Goal: Transaction & Acquisition: Book appointment/travel/reservation

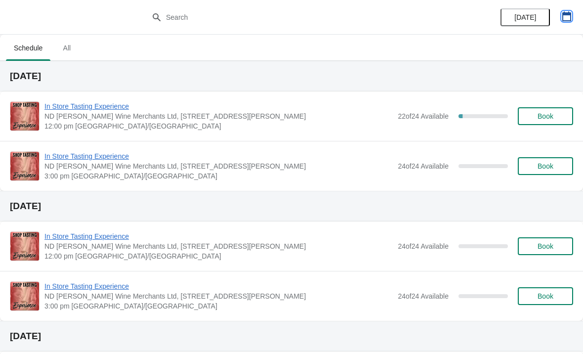
click at [567, 14] on icon "button" at bounding box center [567, 16] width 9 height 10
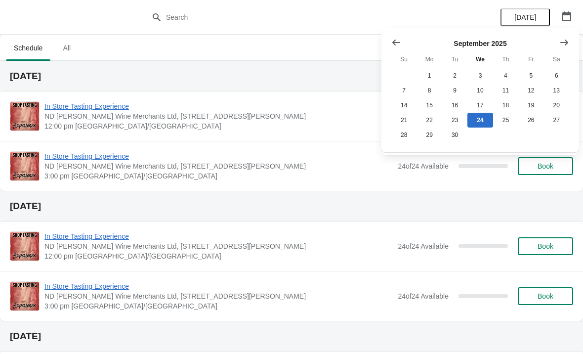
click at [554, 38] on div at bounding box center [481, 43] width 178 height 10
click at [563, 40] on icon "Show next month, October 2025" at bounding box center [565, 43] width 10 height 10
click at [559, 41] on button "Show next month, November 2025" at bounding box center [565, 43] width 18 height 18
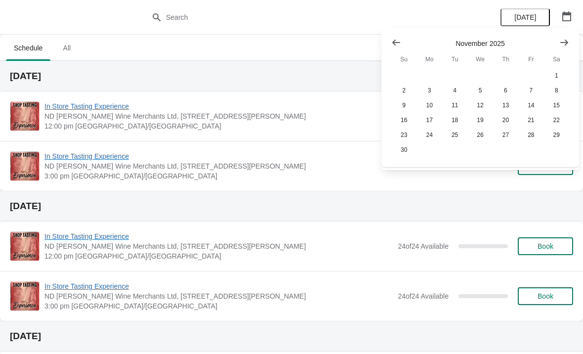
click at [396, 43] on icon "Show previous month, October 2025" at bounding box center [397, 43] width 8 height 6
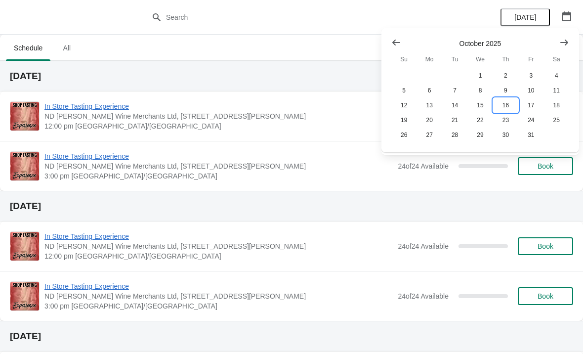
click at [505, 109] on button "16" at bounding box center [505, 105] width 25 height 15
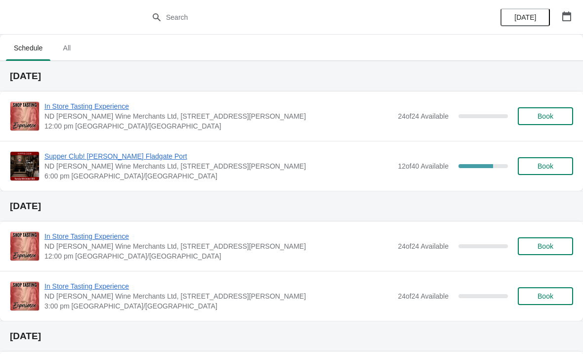
click at [331, 169] on span "ND [PERSON_NAME] Wine Merchants Ltd, [STREET_ADDRESS][PERSON_NAME]" at bounding box center [218, 166] width 349 height 10
click at [194, 147] on div "Supper Club! [PERSON_NAME] Fladgate Port ND [PERSON_NAME] Wine Merchants Ltd, […" at bounding box center [291, 166] width 583 height 50
click at [303, 159] on span "Supper Club! [PERSON_NAME] Fladgate Port" at bounding box center [218, 156] width 349 height 10
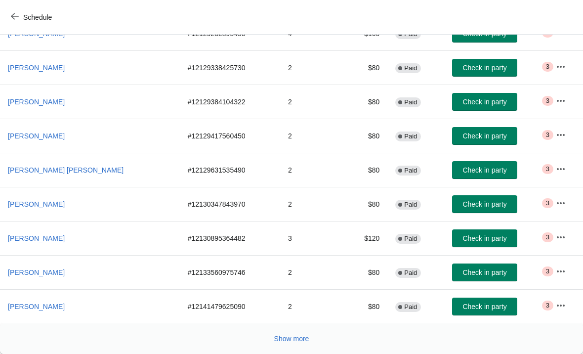
scroll to position [181, 0]
click at [556, 308] on icon "button" at bounding box center [561, 306] width 10 height 10
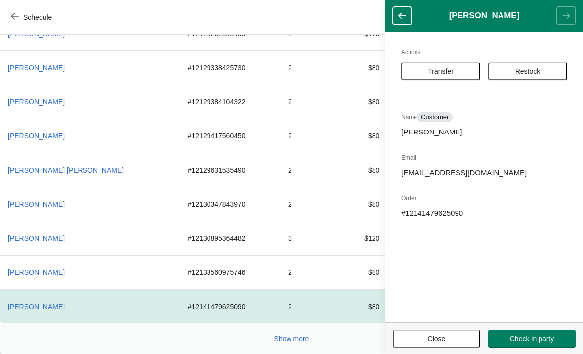
click at [439, 69] on span "Transfer" at bounding box center [441, 71] width 26 height 8
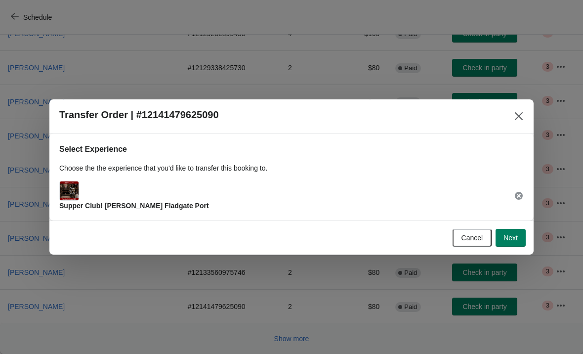
click at [512, 238] on span "Next" at bounding box center [511, 238] width 14 height 8
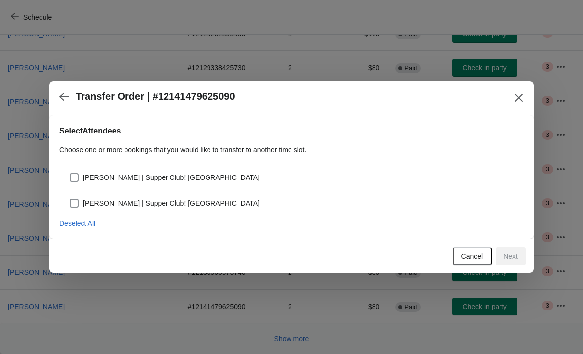
click at [77, 180] on span at bounding box center [74, 177] width 9 height 9
click at [70, 174] on input "[PERSON_NAME] | Supper Club! [GEOGRAPHIC_DATA]" at bounding box center [70, 173] width 0 height 0
checkbox input "true"
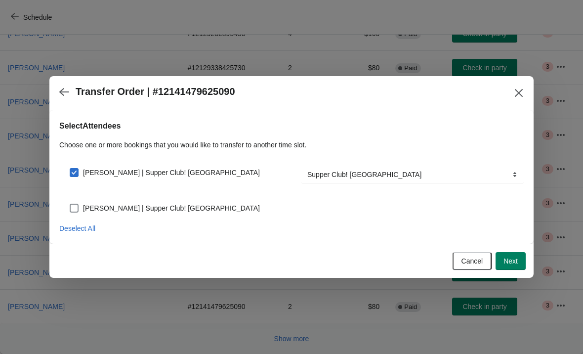
click at [76, 198] on div "[PERSON_NAME] | Supper Club! [GEOGRAPHIC_DATA]" at bounding box center [291, 204] width 465 height 22
click at [76, 211] on span at bounding box center [74, 208] width 9 height 9
click at [70, 204] on input "[PERSON_NAME] | Supper Club! [GEOGRAPHIC_DATA]" at bounding box center [70, 204] width 0 height 0
checkbox input "true"
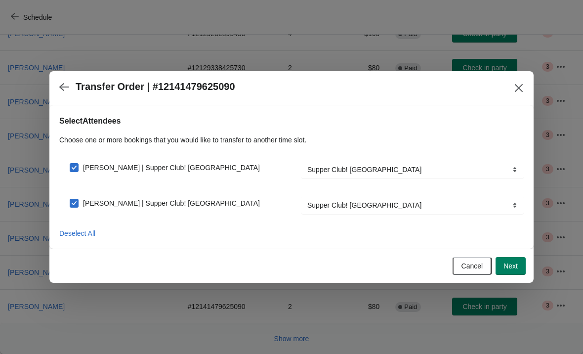
click at [515, 266] on span "Next" at bounding box center [511, 266] width 14 height 8
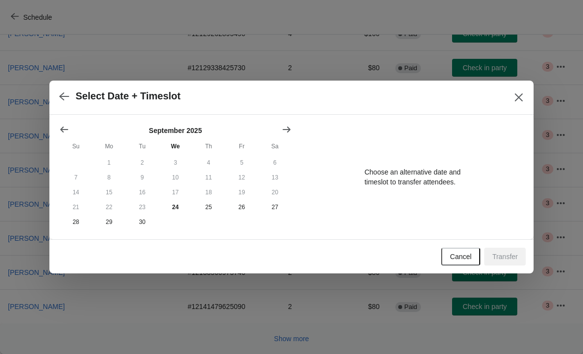
click at [283, 130] on icon "Show next month, October 2025" at bounding box center [287, 130] width 10 height 10
click at [146, 211] on button "21" at bounding box center [142, 207] width 33 height 15
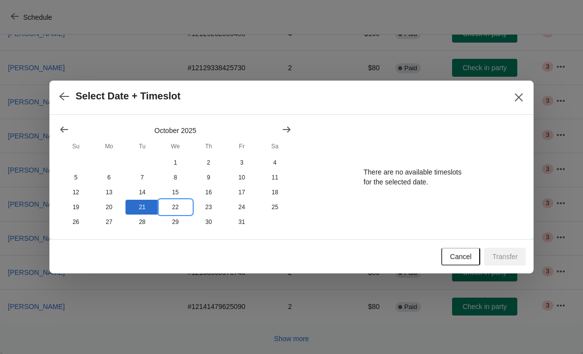
click at [178, 208] on button "22" at bounding box center [175, 207] width 33 height 15
click at [111, 207] on button "20" at bounding box center [108, 207] width 33 height 15
click at [145, 209] on button "21" at bounding box center [142, 207] width 33 height 15
click at [63, 128] on icon "Show previous month, September 2025" at bounding box center [64, 130] width 10 height 10
click at [71, 94] on button "button" at bounding box center [64, 96] width 18 height 19
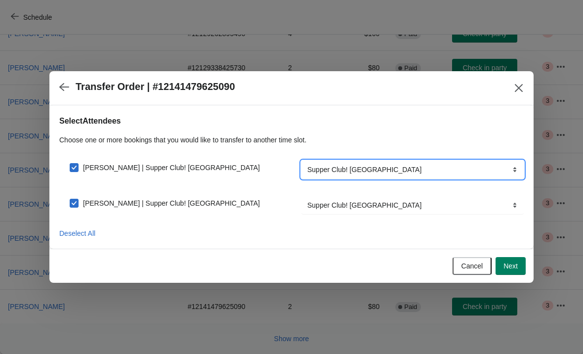
click at [507, 165] on select "Supper Club! [GEOGRAPHIC_DATA]" at bounding box center [413, 170] width 222 height 18
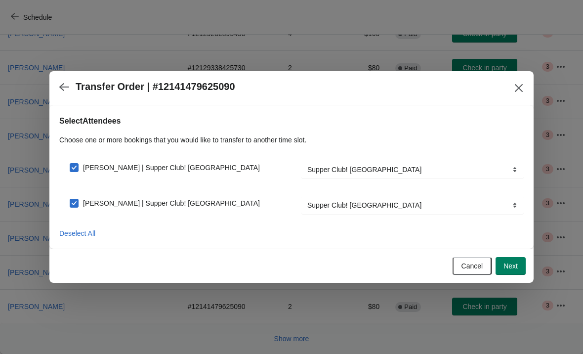
click at [522, 268] on button "Next" at bounding box center [511, 266] width 30 height 18
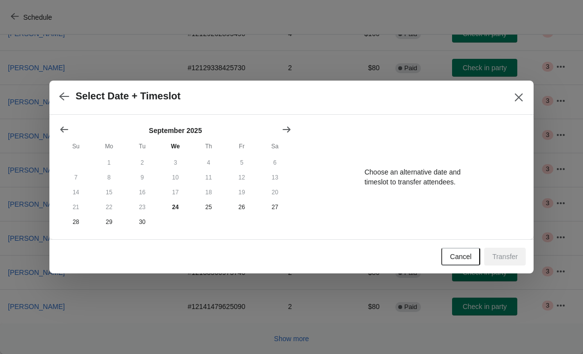
click at [278, 130] on button "Show next month, October 2025" at bounding box center [287, 130] width 18 height 18
click at [143, 212] on button "21" at bounding box center [142, 207] width 33 height 15
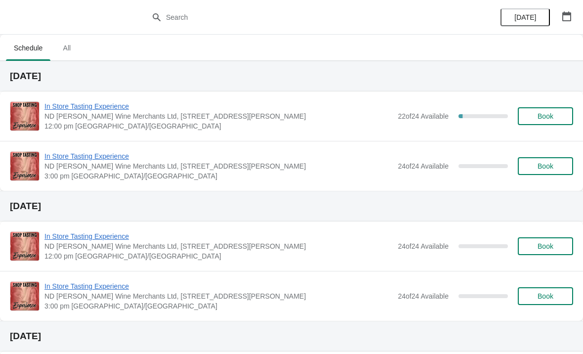
click at [569, 16] on icon "button" at bounding box center [567, 16] width 10 height 10
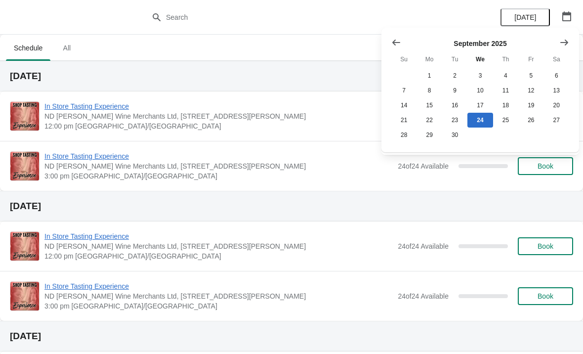
click at [559, 43] on button "Show next month, October 2025" at bounding box center [565, 43] width 18 height 18
click at [450, 123] on button "21" at bounding box center [455, 120] width 25 height 15
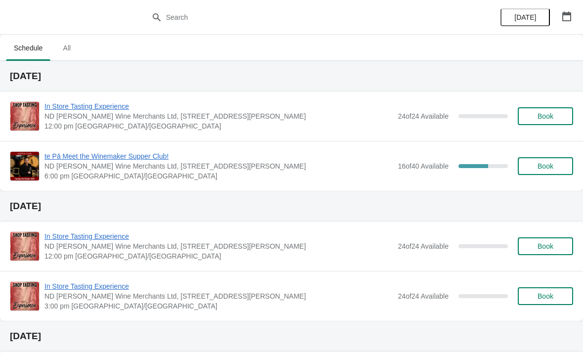
click at [306, 158] on span "te Pā Meet the Winemaker Supper Club!" at bounding box center [218, 156] width 349 height 10
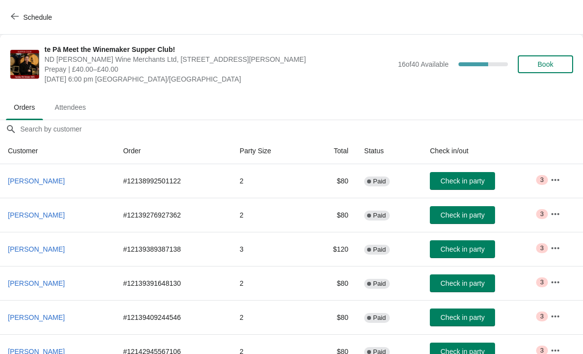
click at [543, 63] on span "Book" at bounding box center [546, 64] width 16 height 8
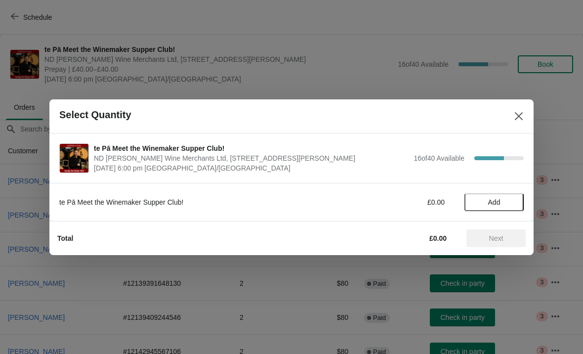
click at [488, 202] on span "Add" at bounding box center [494, 202] width 12 height 8
click at [514, 201] on icon at bounding box center [511, 202] width 10 height 10
click at [492, 236] on span "Next" at bounding box center [496, 238] width 14 height 8
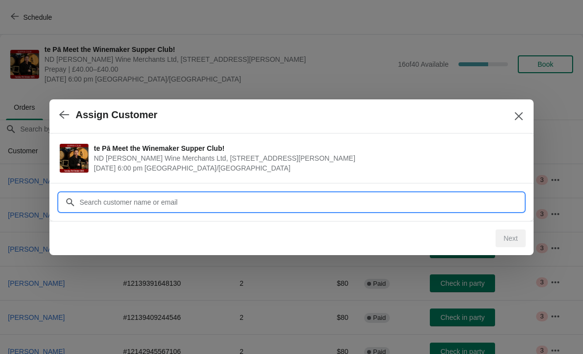
click at [171, 206] on input "Customer" at bounding box center [301, 202] width 445 height 18
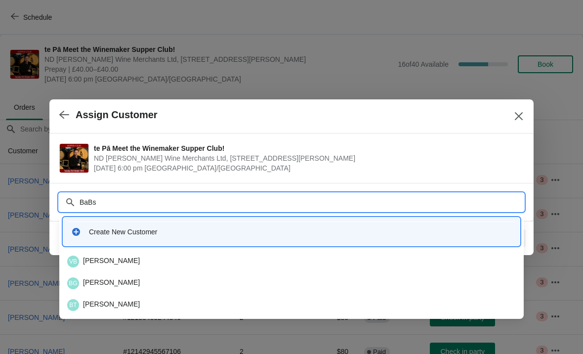
click at [139, 208] on input "BaBs" at bounding box center [301, 202] width 445 height 18
type input "B"
type input "Badam"
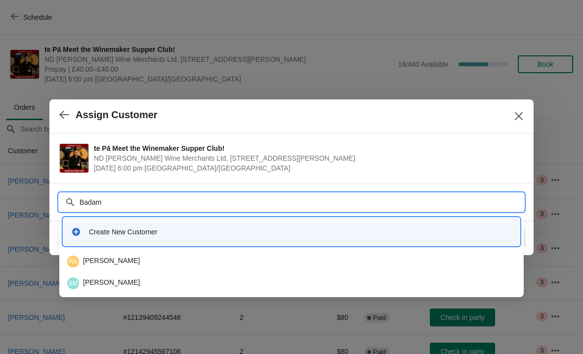
click at [98, 281] on div "BM Babs Miller" at bounding box center [291, 283] width 449 height 12
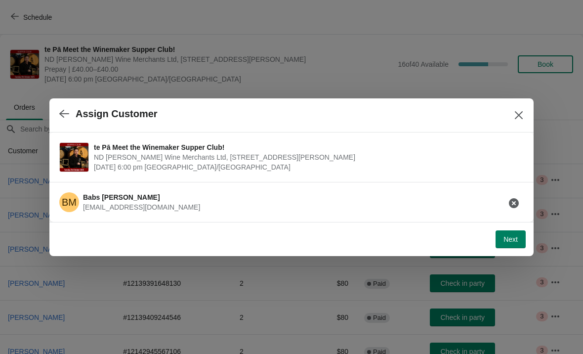
click at [512, 247] on button "Next" at bounding box center [511, 239] width 30 height 18
select select "No dietary requirements"
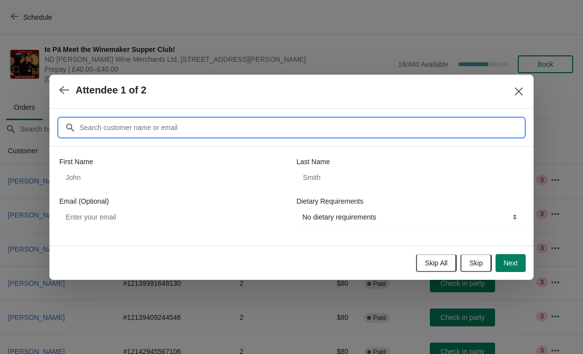
click at [232, 125] on input "Customer" at bounding box center [301, 128] width 445 height 18
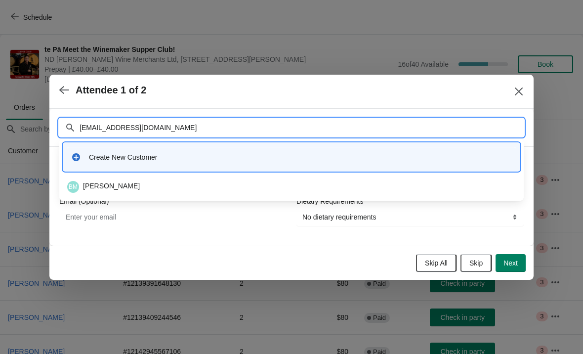
type input "[EMAIL_ADDRESS][DOMAIN_NAME]"
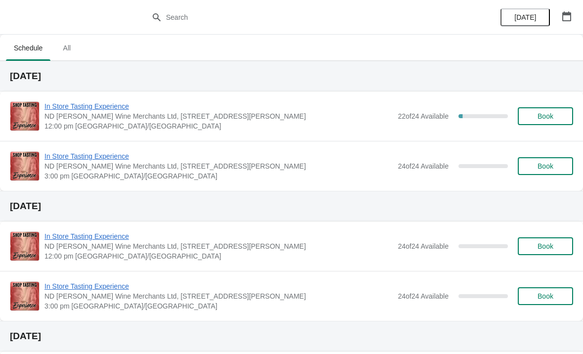
click at [568, 21] on icon "button" at bounding box center [567, 16] width 9 height 10
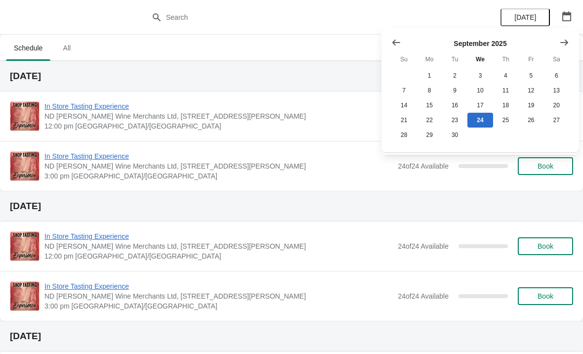
click at [559, 38] on button "Show next month, October 2025" at bounding box center [565, 43] width 18 height 18
click at [452, 118] on button "21" at bounding box center [455, 120] width 25 height 15
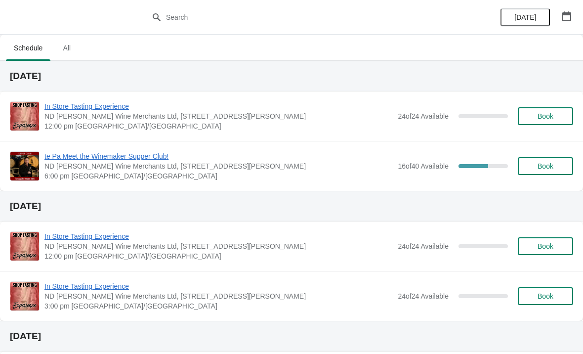
click at [327, 168] on span "ND [PERSON_NAME] Wine Merchants Ltd, [STREET_ADDRESS][PERSON_NAME]" at bounding box center [218, 166] width 349 height 10
click at [307, 161] on span "te Pā Meet the Winemaker Supper Club!" at bounding box center [218, 156] width 349 height 10
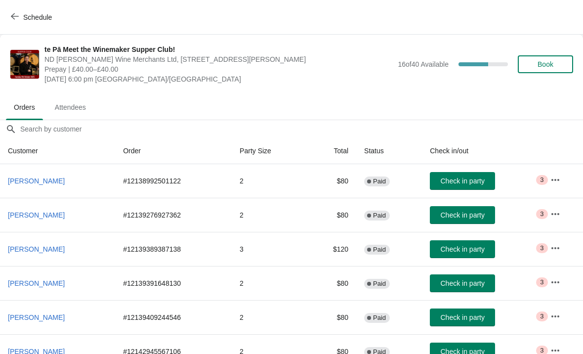
click at [545, 64] on span "Book" at bounding box center [546, 64] width 16 height 8
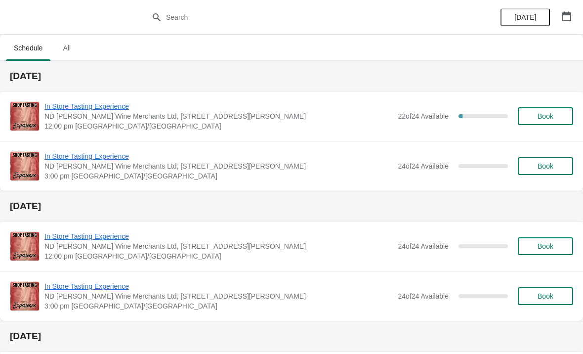
click at [569, 16] on icon "button" at bounding box center [567, 16] width 10 height 10
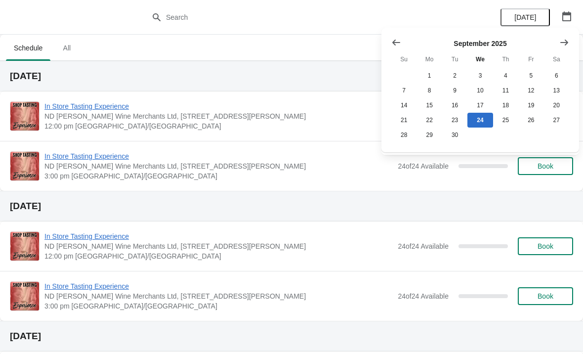
click at [556, 40] on button "Show next month, October 2025" at bounding box center [565, 43] width 18 height 18
click at [456, 125] on button "21" at bounding box center [455, 120] width 25 height 15
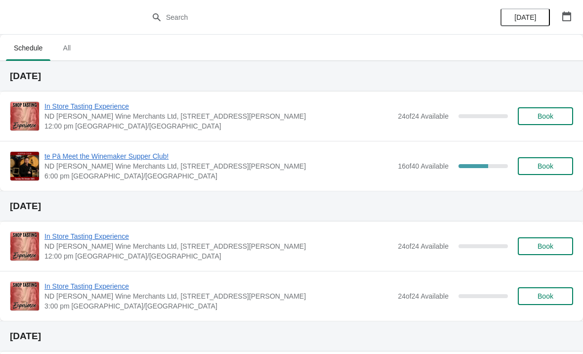
click at [312, 155] on span "te Pā Meet the Winemaker Supper Club!" at bounding box center [218, 156] width 349 height 10
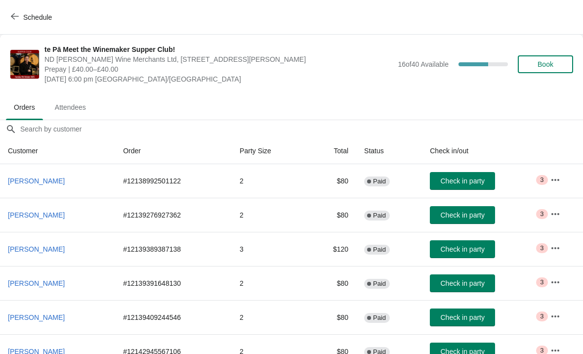
click at [546, 67] on span "Book" at bounding box center [546, 64] width 16 height 8
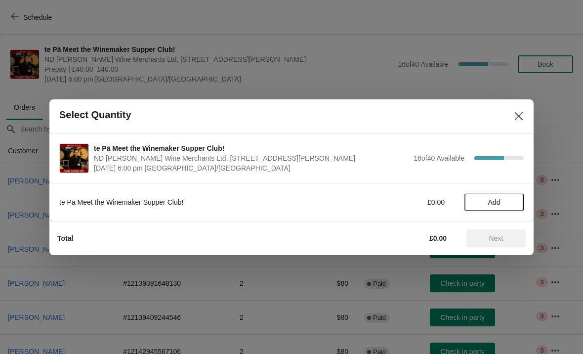
click at [503, 196] on button "Add" at bounding box center [494, 202] width 59 height 18
click at [515, 200] on icon at bounding box center [511, 202] width 10 height 10
click at [502, 246] on button "Next" at bounding box center [496, 238] width 59 height 18
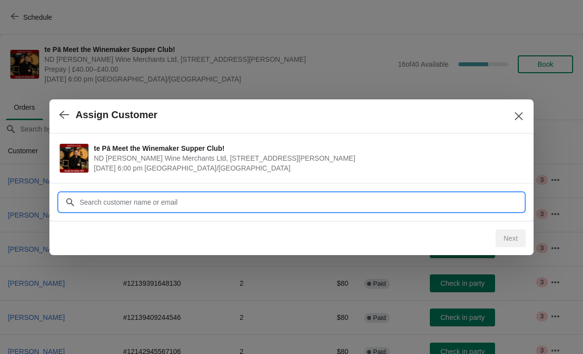
click at [275, 208] on input "Customer" at bounding box center [301, 202] width 445 height 18
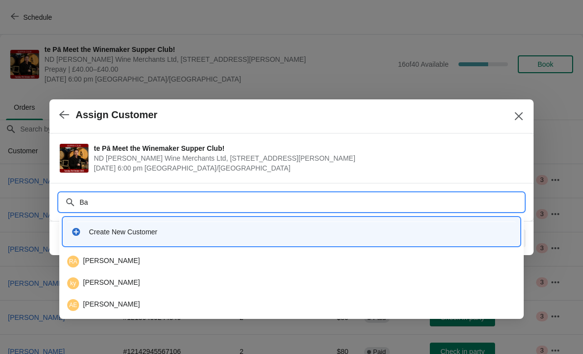
click at [157, 198] on input "Ba" at bounding box center [301, 202] width 445 height 18
type input "B"
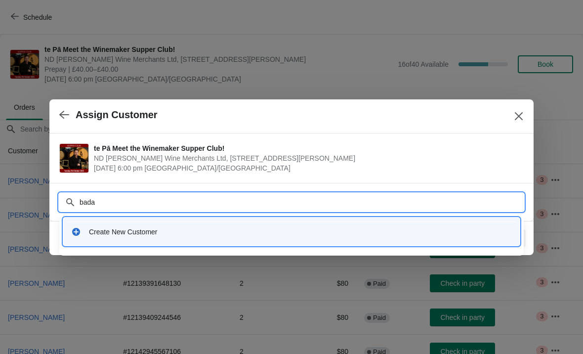
type input "badam"
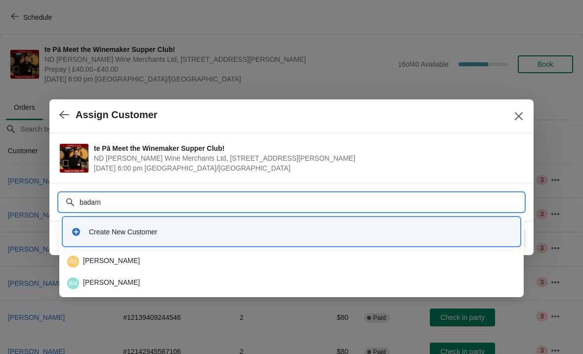
click at [116, 283] on div "BM Babs Miller" at bounding box center [291, 283] width 449 height 12
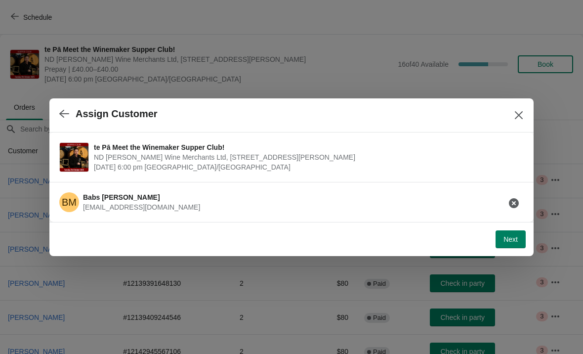
click at [514, 240] on span "Next" at bounding box center [511, 239] width 14 height 8
select select "No dietary requirements"
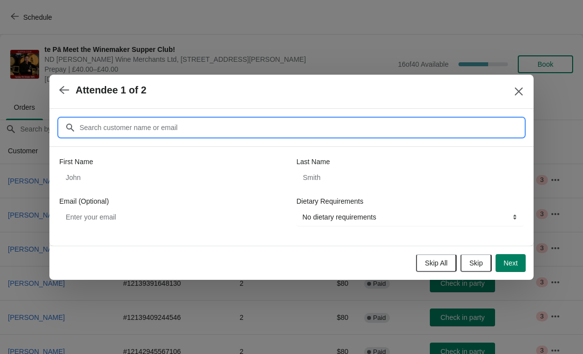
click at [213, 121] on input "Customer" at bounding box center [301, 128] width 445 height 18
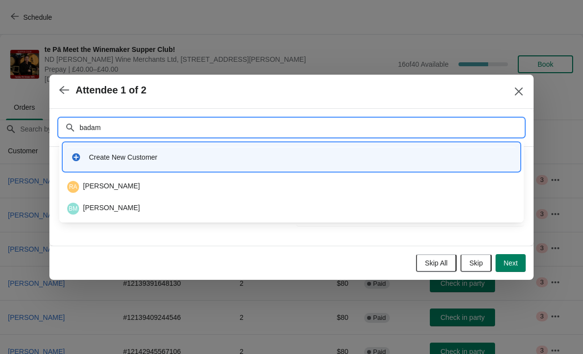
type input "Badam"
click at [118, 214] on div "BM Babs Miller" at bounding box center [291, 209] width 449 height 12
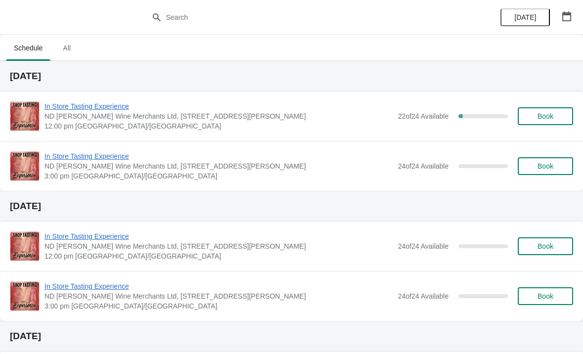
click at [565, 17] on icon "button" at bounding box center [567, 16] width 10 height 10
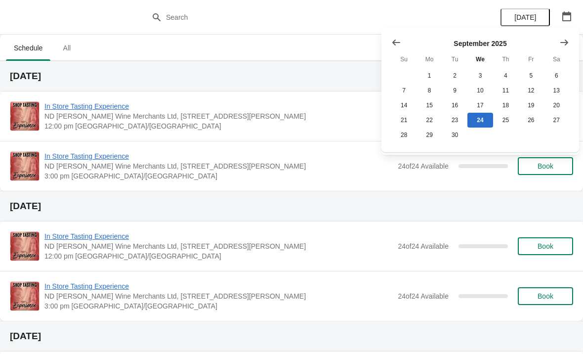
click at [558, 43] on button "Show next month, October 2025" at bounding box center [565, 43] width 18 height 18
click at [455, 126] on button "21" at bounding box center [455, 120] width 25 height 15
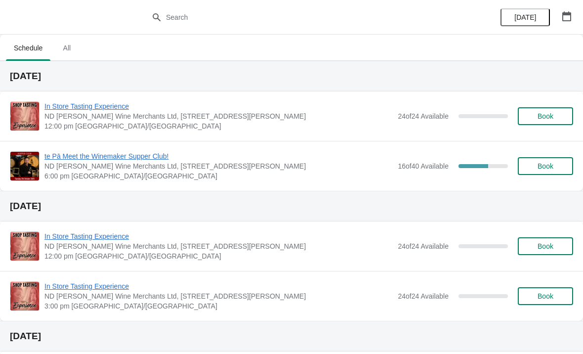
click at [328, 158] on span "te Pā Meet the Winemaker Supper Club!" at bounding box center [218, 156] width 349 height 10
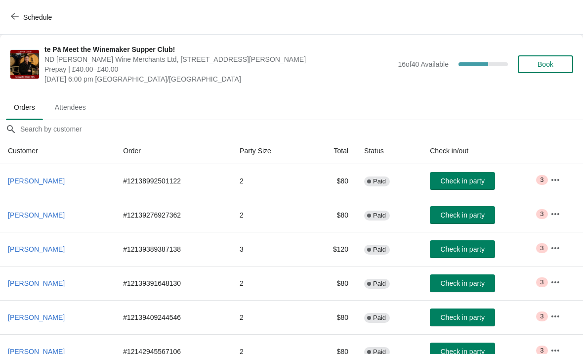
click at [553, 63] on span "Book" at bounding box center [546, 64] width 16 height 8
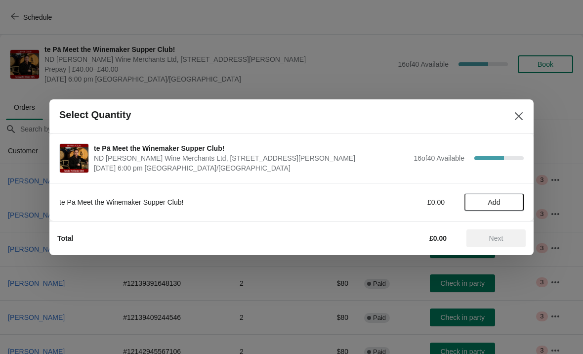
click at [505, 205] on span "Add" at bounding box center [495, 202] width 42 height 8
click at [515, 207] on icon at bounding box center [511, 202] width 10 height 10
click at [506, 235] on span "Next" at bounding box center [497, 238] width 44 height 8
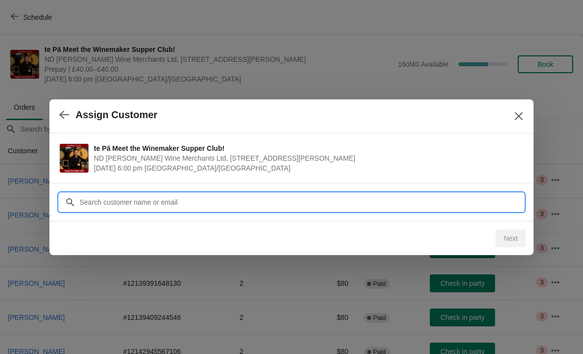
click at [234, 207] on input "Customer" at bounding box center [301, 202] width 445 height 18
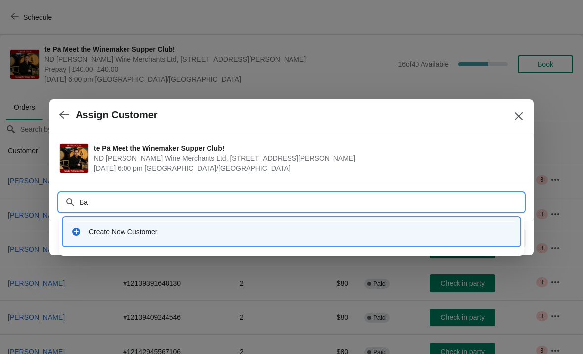
type input "B"
type input "d"
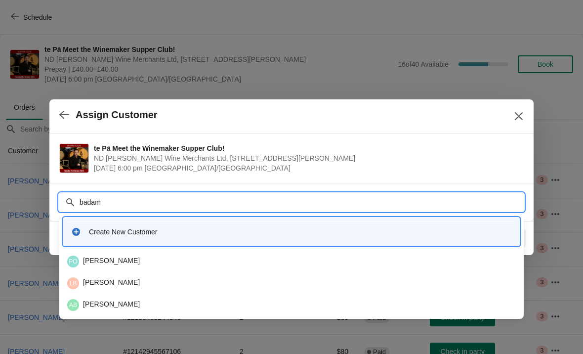
type input "Badam"
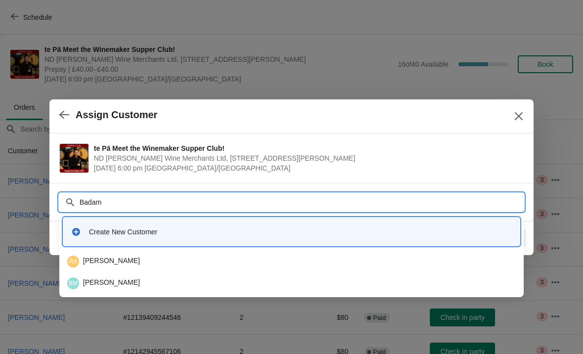
click at [106, 280] on div "BM [PERSON_NAME]" at bounding box center [291, 283] width 449 height 12
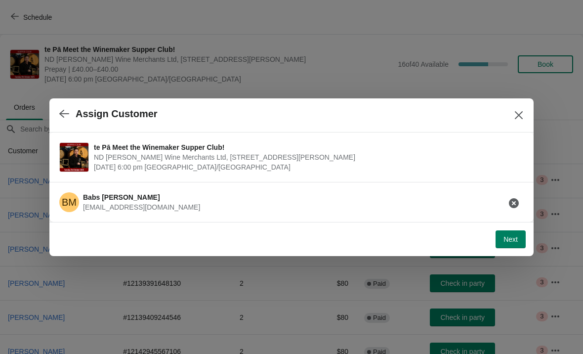
click at [504, 236] on span "Next" at bounding box center [511, 239] width 14 height 8
select select "No dietary requirements"
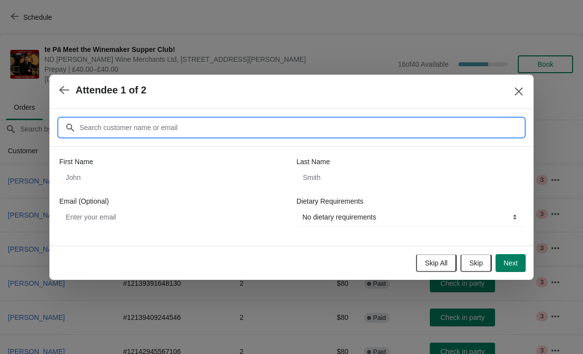
click at [133, 129] on input "Customer" at bounding box center [301, 128] width 445 height 18
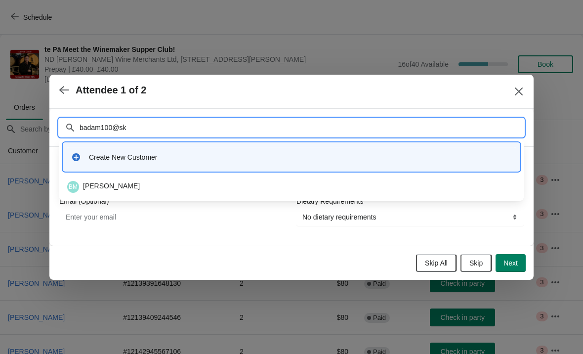
type input "badam100@sky"
